Goal: Task Accomplishment & Management: Complete application form

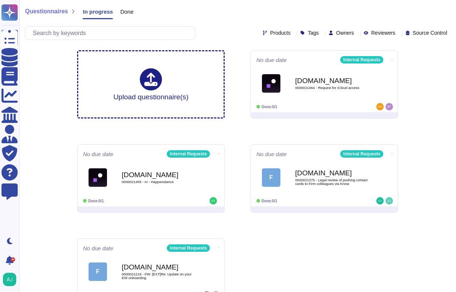
click at [210, 16] on div "Questionnaires In progress Done" at bounding box center [237, 13] width 425 height 15
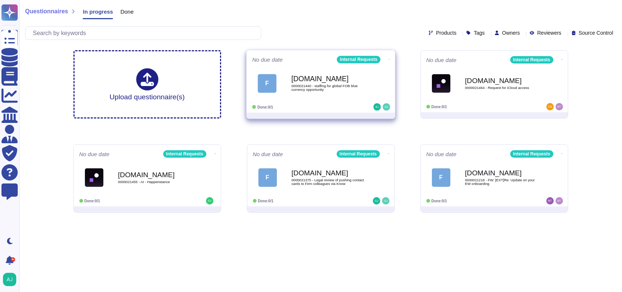
click at [350, 107] on div at bounding box center [366, 106] width 46 height 7
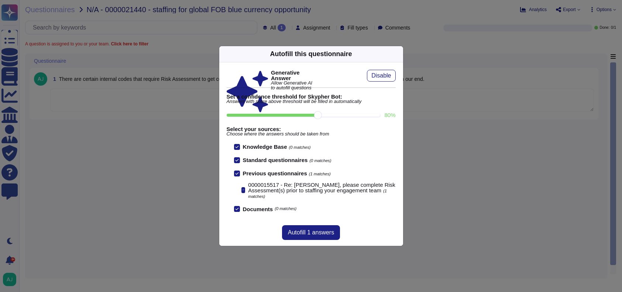
click at [399, 54] on icon at bounding box center [399, 54] width 0 height 0
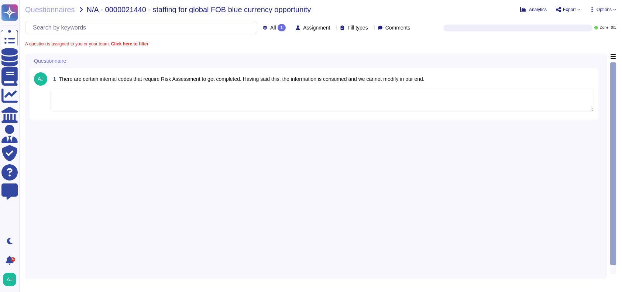
click at [181, 99] on textarea at bounding box center [322, 100] width 544 height 23
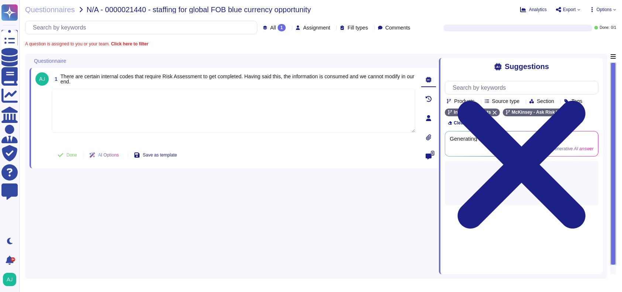
paste textarea "Please note that Blue charge codes generally will not appear in Engage and are …"
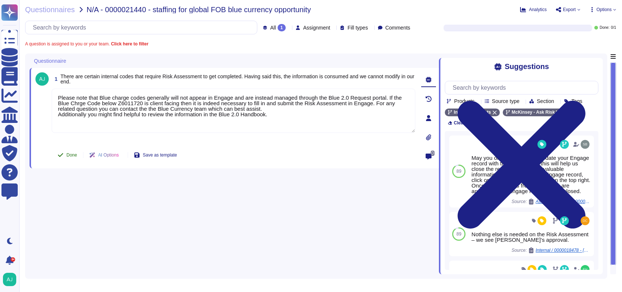
type textarea "Please note that Blue charge codes generally will not appear in Engage and are …"
click at [78, 155] on button "Done" at bounding box center [67, 155] width 31 height 15
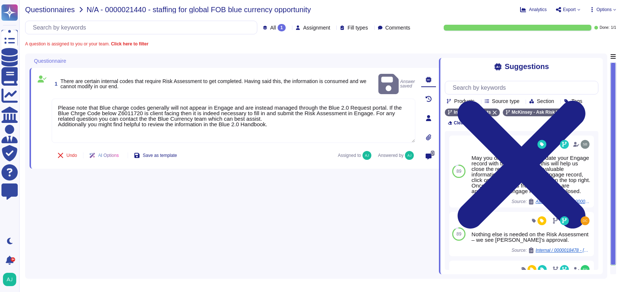
click at [53, 12] on span "Questionnaires" at bounding box center [50, 9] width 50 height 7
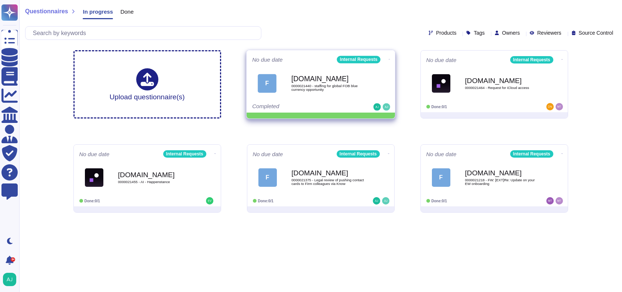
click at [388, 59] on icon at bounding box center [388, 59] width 1 height 0
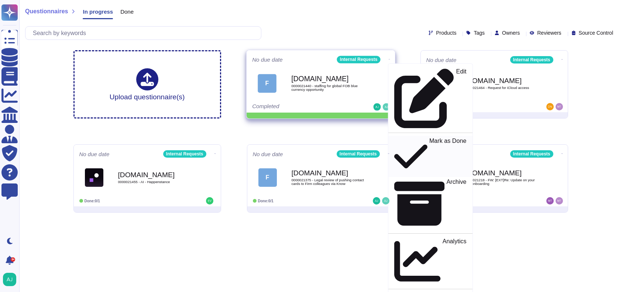
click at [429, 138] on p "Mark as Done" at bounding box center [447, 157] width 37 height 38
